Goal: Find specific page/section: Find specific page/section

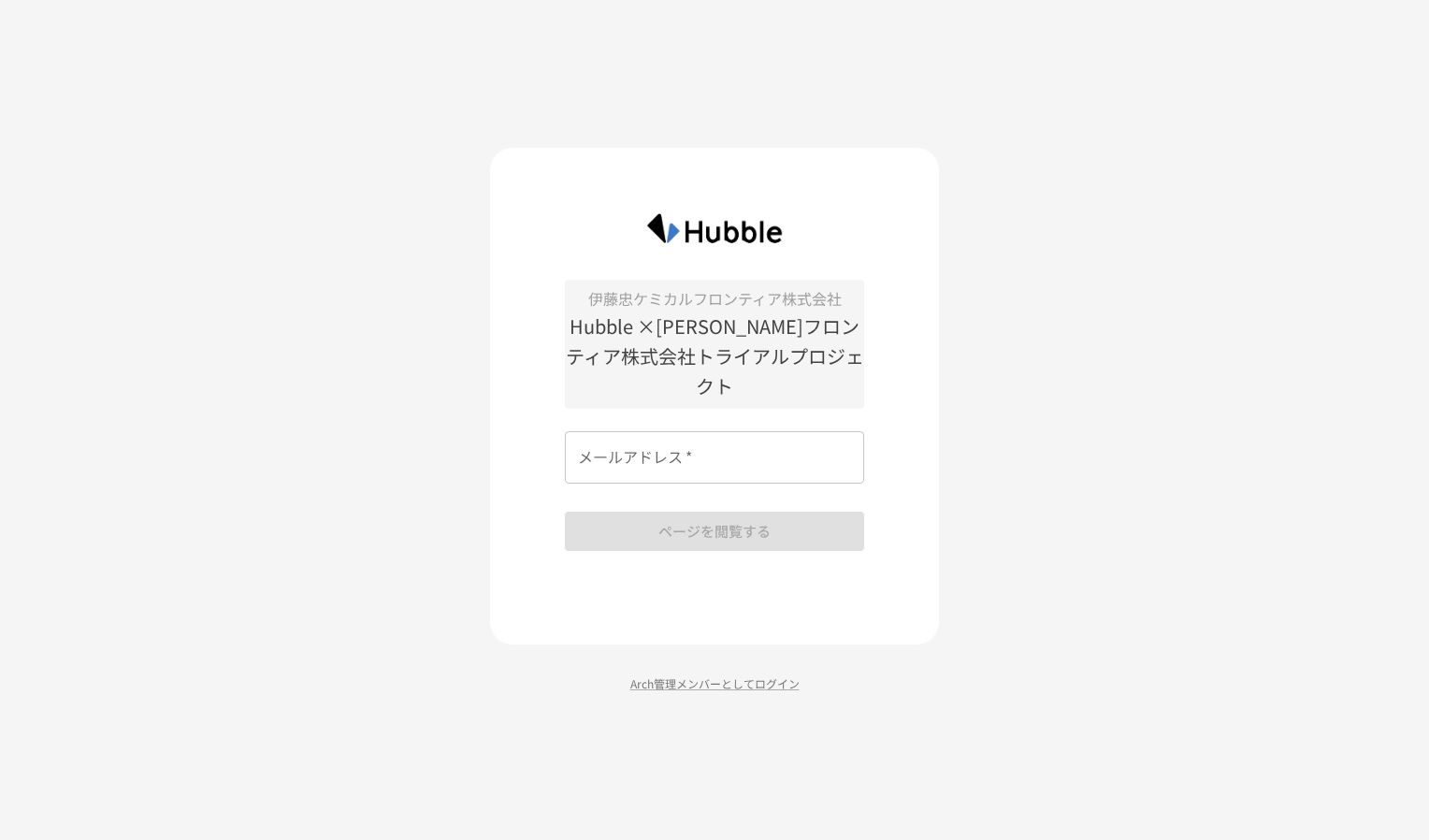
click at [775, 424] on div "伊藤忠ケミカルフロンティア株式会社 Hubble ×伊藤忠ケミカルフロンティア株式会社トライアルプロジェクト メールアドレス   * メールアドレス   * …" at bounding box center [714, 415] width 299 height 271
click at [769, 432] on input "メールアドレス   *" at bounding box center [714, 457] width 299 height 53
type input "**********"
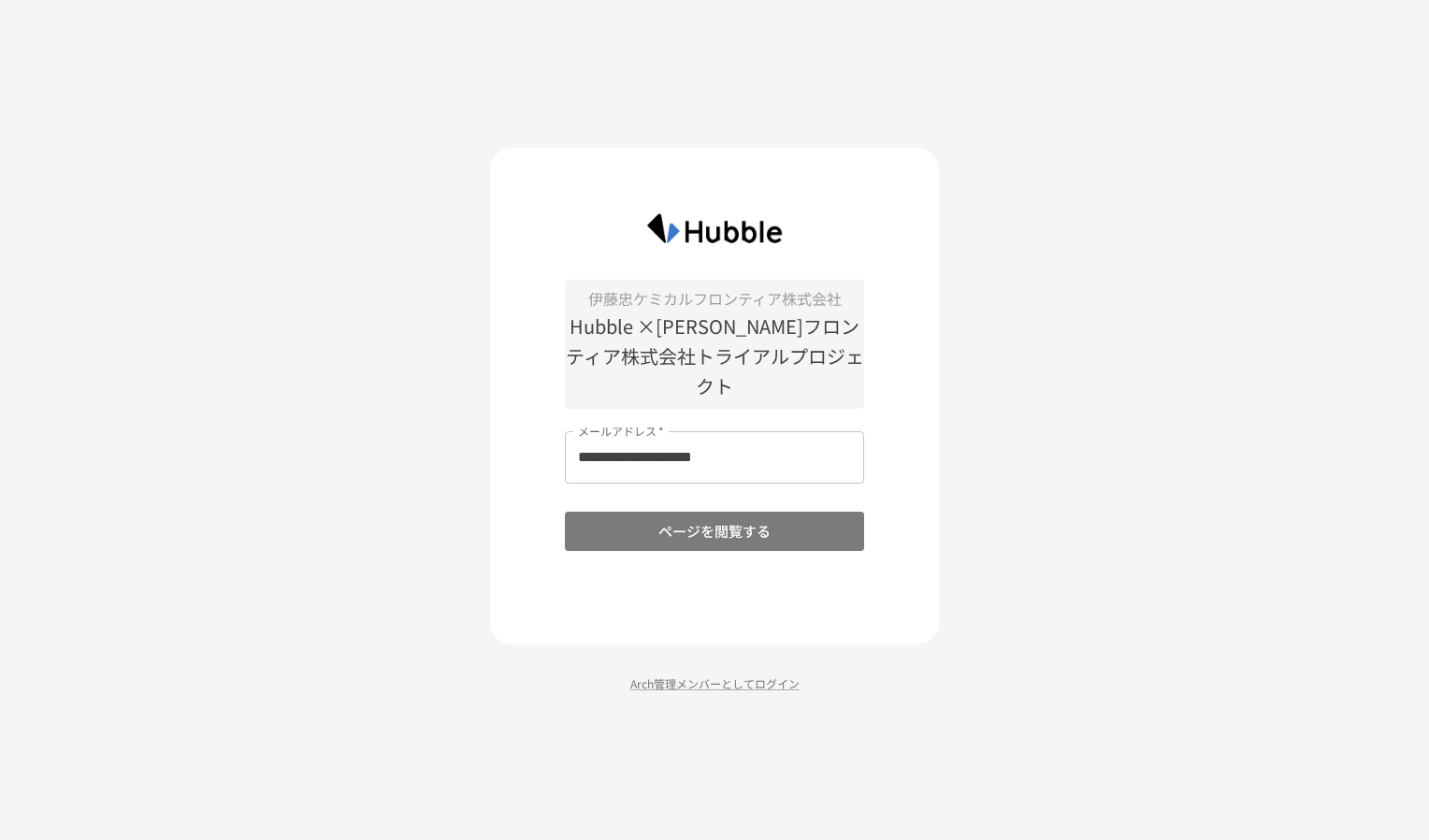
click at [711, 535] on button "ページを閲覧する" at bounding box center [714, 531] width 299 height 40
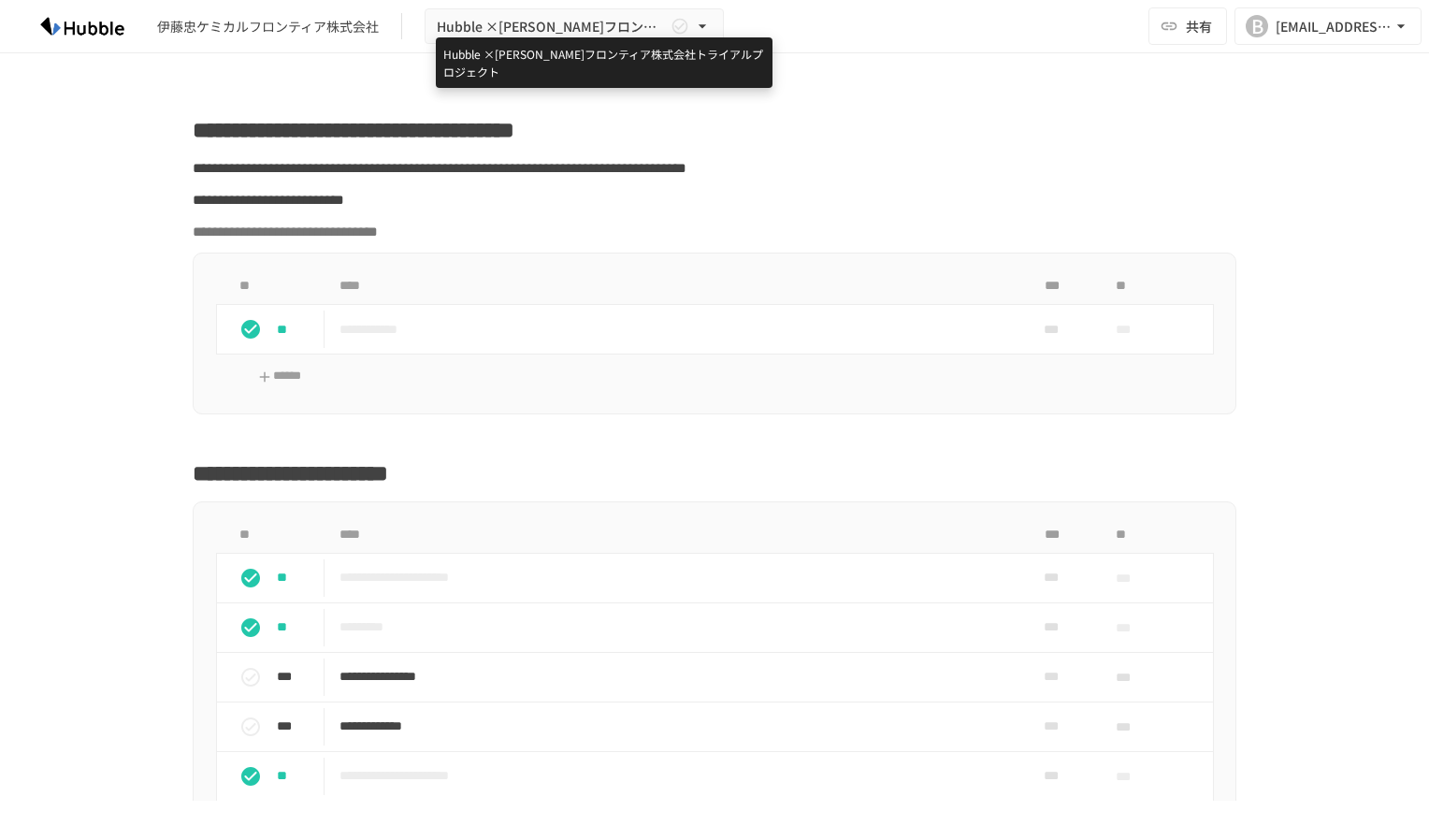
click at [558, 22] on span "Hubble ×[PERSON_NAME]フロンティア株式会社トライアルプロジェクト" at bounding box center [552, 27] width 230 height 24
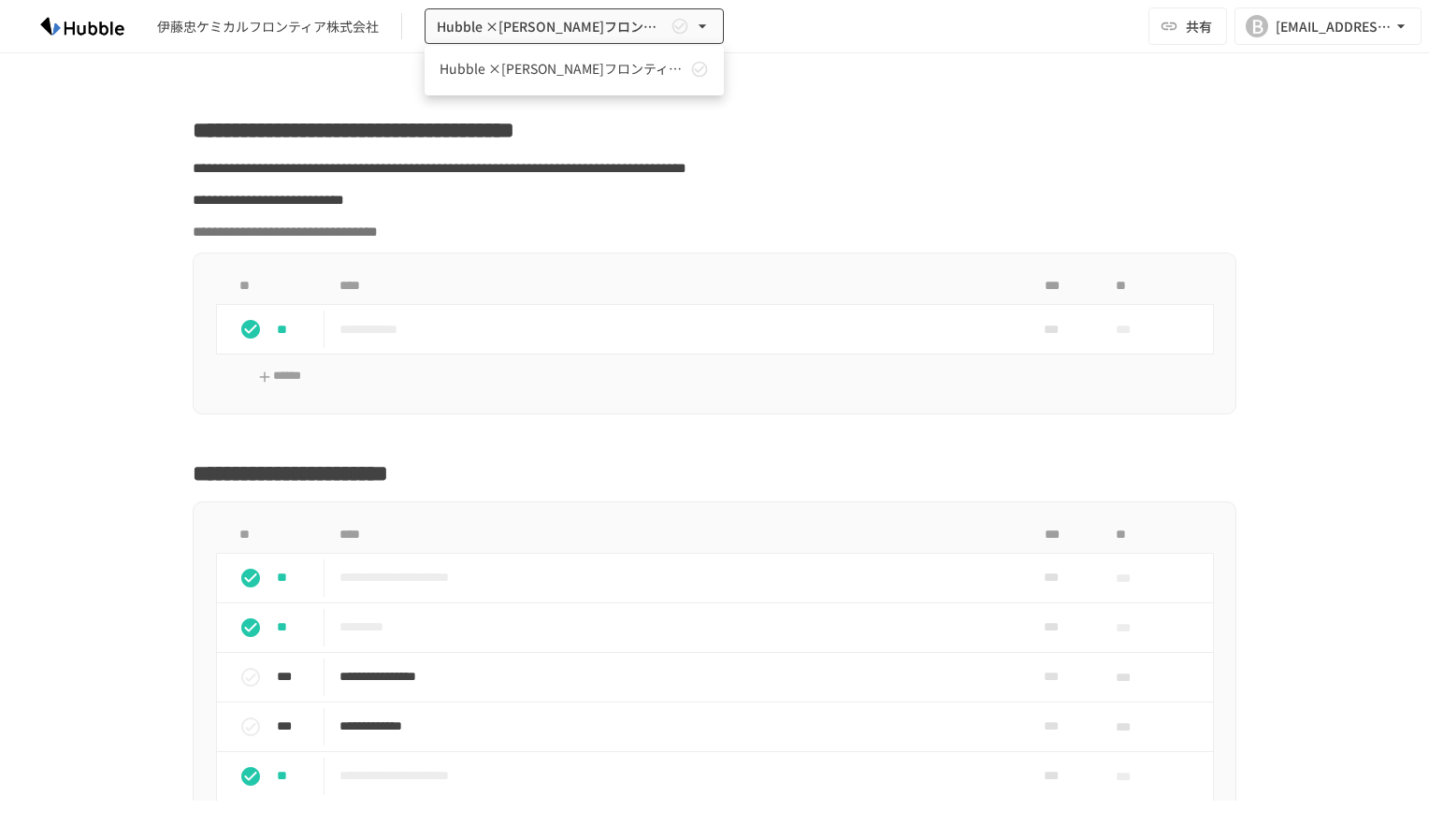
drag, startPoint x: 1422, startPoint y: 199, endPoint x: 1416, endPoint y: 237, distance: 38.5
click at [1416, 237] on div at bounding box center [714, 420] width 1429 height 840
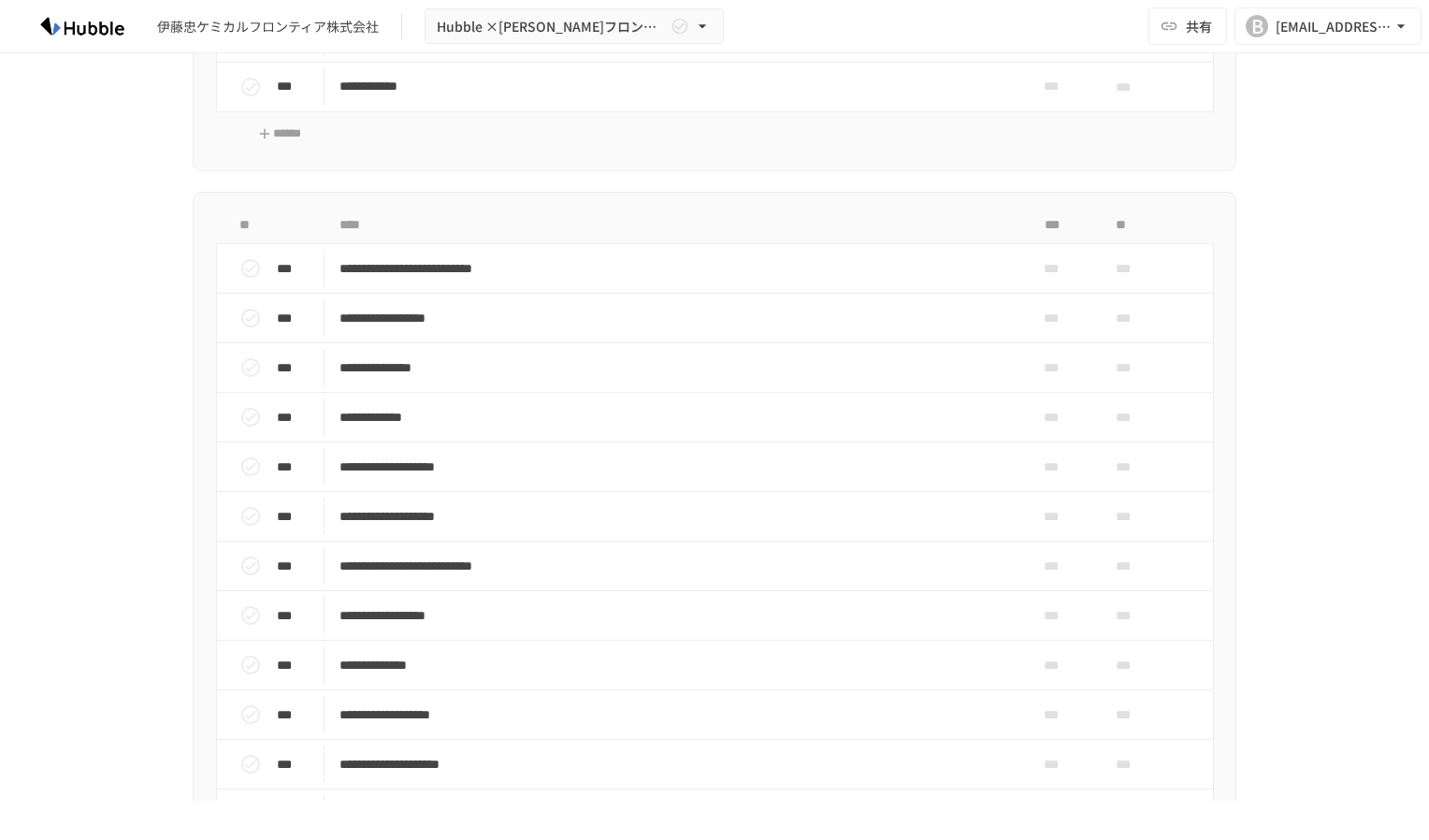
scroll to position [966, 0]
